Goal: Find specific page/section: Find specific page/section

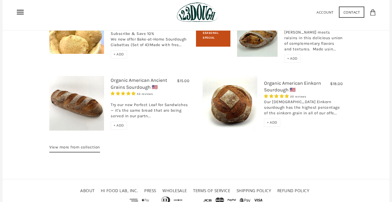
scroll to position [847, 0]
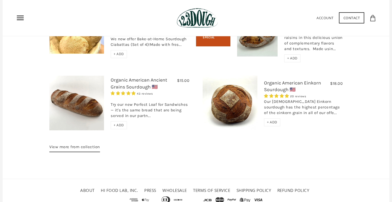
click at [81, 152] on link "View more from collection" at bounding box center [74, 148] width 51 height 9
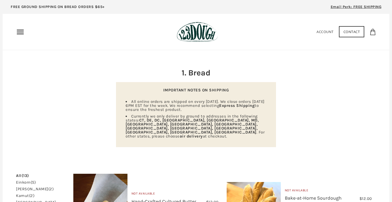
click at [347, 31] on link "Contact" at bounding box center [352, 31] width 26 height 11
